Goal: Obtain resource: Download file/media

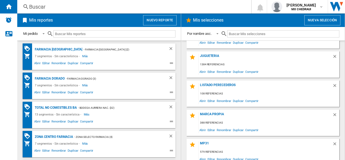
scroll to position [197, 0]
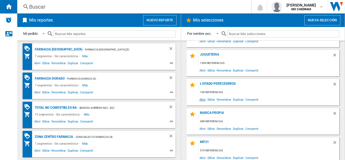
click at [203, 98] on span "Abrir" at bounding box center [203, 99] width 8 height 7
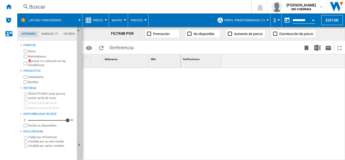
drag, startPoint x: 330, startPoint y: 21, endPoint x: 196, endPoint y: 77, distance: 145.3
click at [196, 77] on div at bounding box center [263, 114] width 165 height 93
click at [329, 22] on button "Editar" at bounding box center [333, 20] width 22 height 10
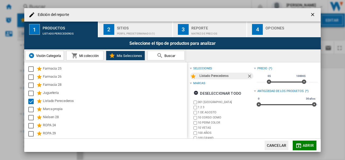
drag, startPoint x: 112, startPoint y: 27, endPoint x: 107, endPoint y: 19, distance: 10.2
click at [107, 19] on div "Edición del reporte" at bounding box center [172, 14] width 297 height 13
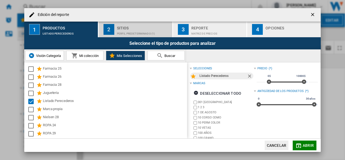
click at [110, 26] on div "2" at bounding box center [109, 29] width 11 height 11
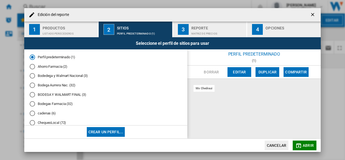
click at [32, 75] on div "Bodedega y Walmart Nacional (3)" at bounding box center [32, 75] width 5 height 5
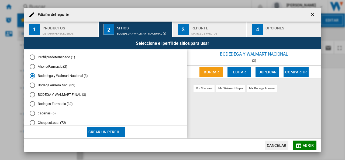
click at [212, 31] on div "Matriz de precios" at bounding box center [218, 32] width 53 height 6
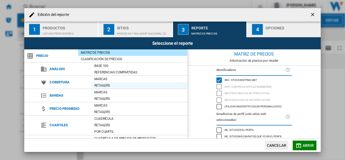
scroll to position [63, 0]
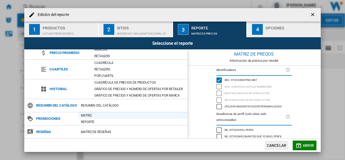
click at [86, 115] on div "Matriz" at bounding box center [132, 115] width 109 height 5
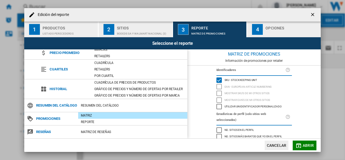
click at [285, 28] on div "Opciones" at bounding box center [292, 27] width 53 height 6
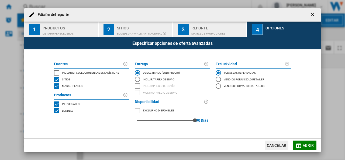
click at [56, 73] on div "INCLUDE MY SITE" at bounding box center [56, 72] width 5 height 5
click at [305, 143] on span "Abrir" at bounding box center [308, 145] width 11 height 4
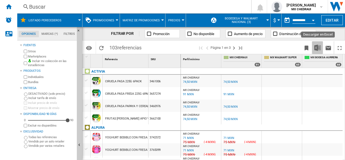
click at [318, 49] on img "Descargar en Excel" at bounding box center [318, 48] width 6 height 6
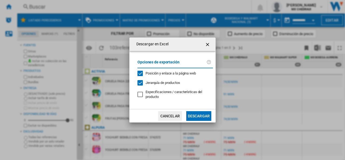
click at [207, 47] on ng-md-icon "getI18NText('BUTTONS.CLOSE_DIALOG')" at bounding box center [208, 44] width 6 height 6
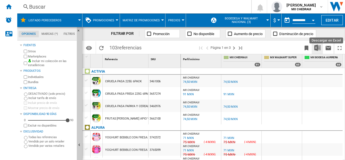
click at [318, 45] on img "Descargar en Excel" at bounding box center [318, 48] width 6 height 6
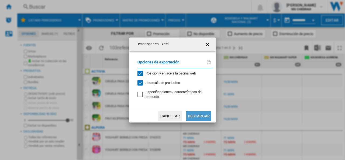
click at [199, 115] on button "Descargar" at bounding box center [198, 116] width 25 height 10
